Goal: Find specific page/section: Find specific page/section

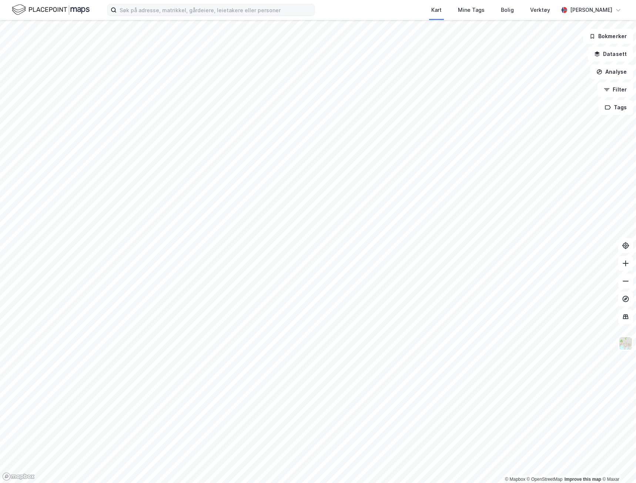
click at [250, 15] on label at bounding box center [210, 10] width 207 height 12
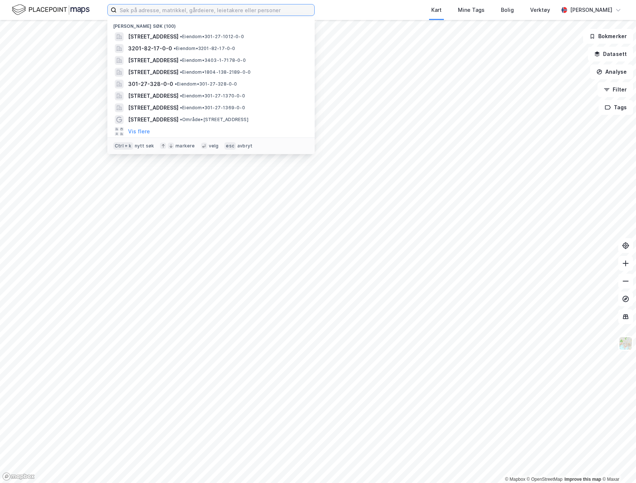
click at [250, 12] on input at bounding box center [216, 9] width 198 height 11
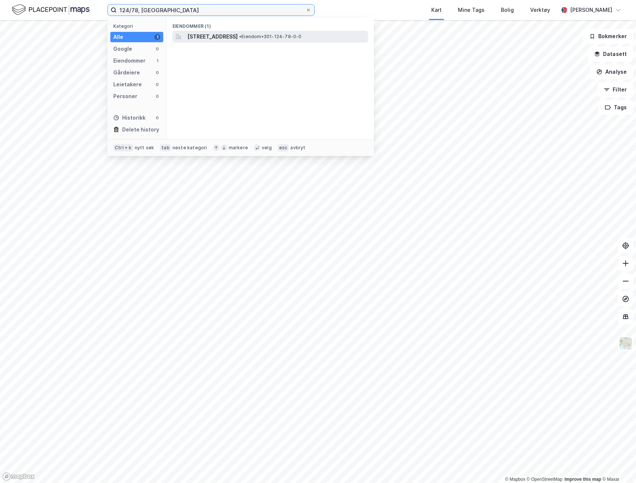
type input "124/78, [GEOGRAPHIC_DATA]"
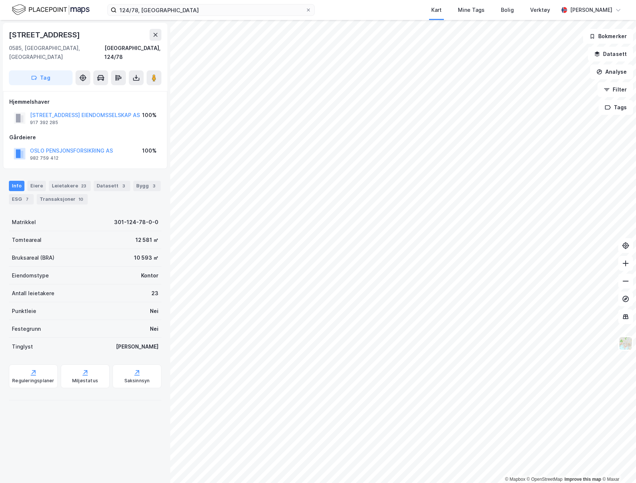
drag, startPoint x: 43, startPoint y: 111, endPoint x: 112, endPoint y: 80, distance: 76.3
click at [43, 120] on div "917 392 285" at bounding box center [44, 123] width 28 height 6
